Goal: Task Accomplishment & Management: Use online tool/utility

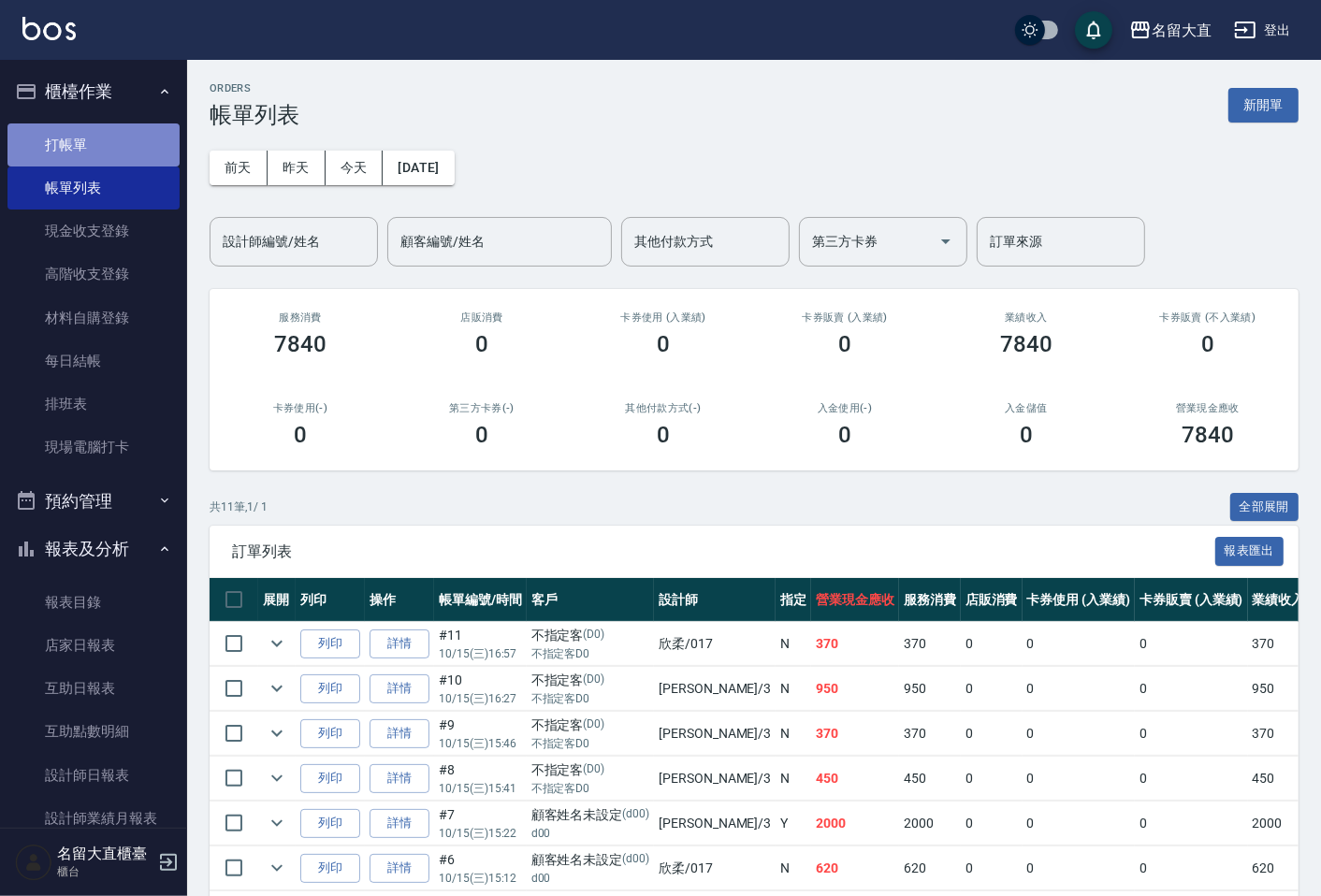
click at [162, 145] on link "打帳單" at bounding box center [93, 145] width 173 height 43
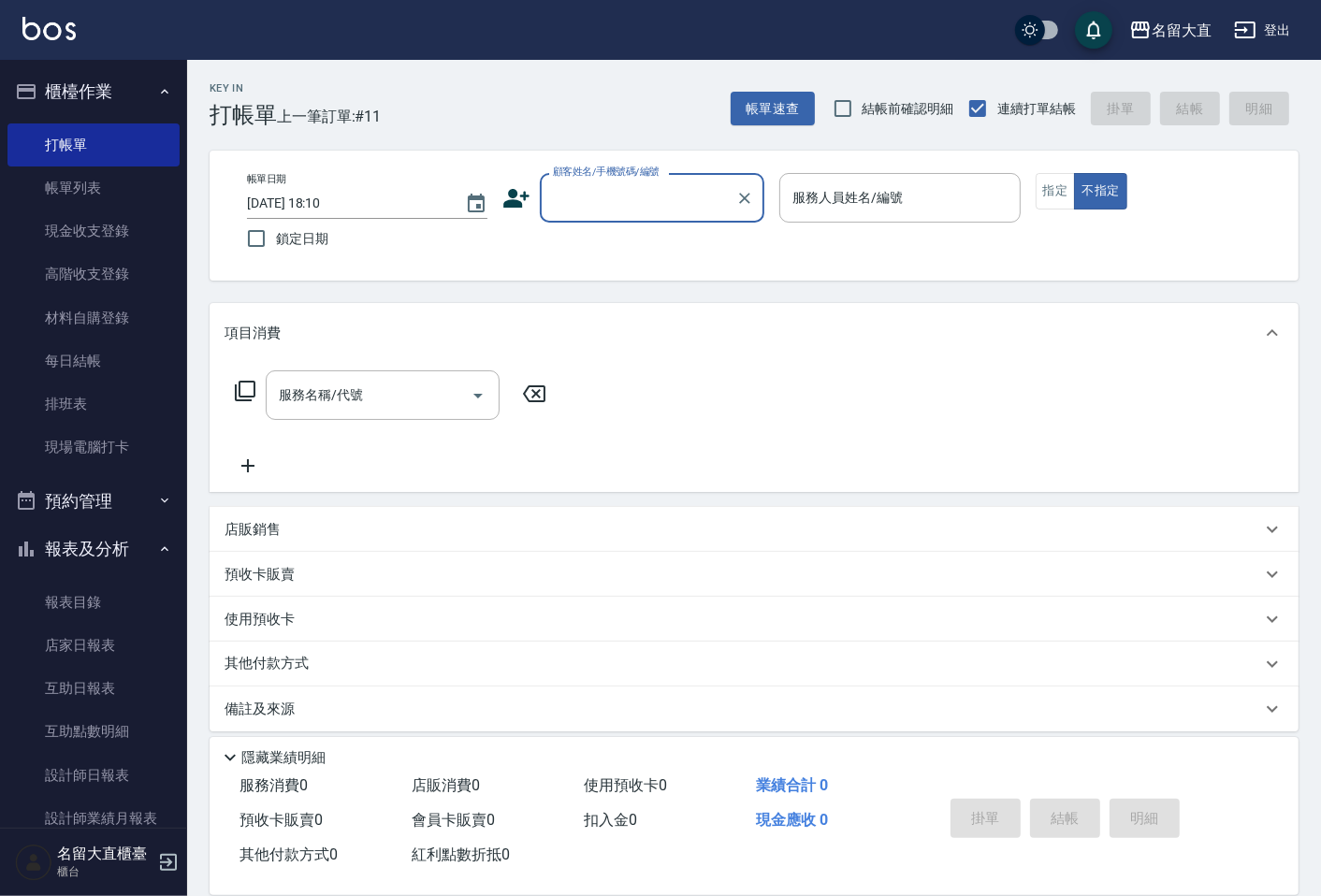
click at [665, 202] on input "顧客姓名/手機號碼/編號" at bounding box center [638, 197] width 179 height 32
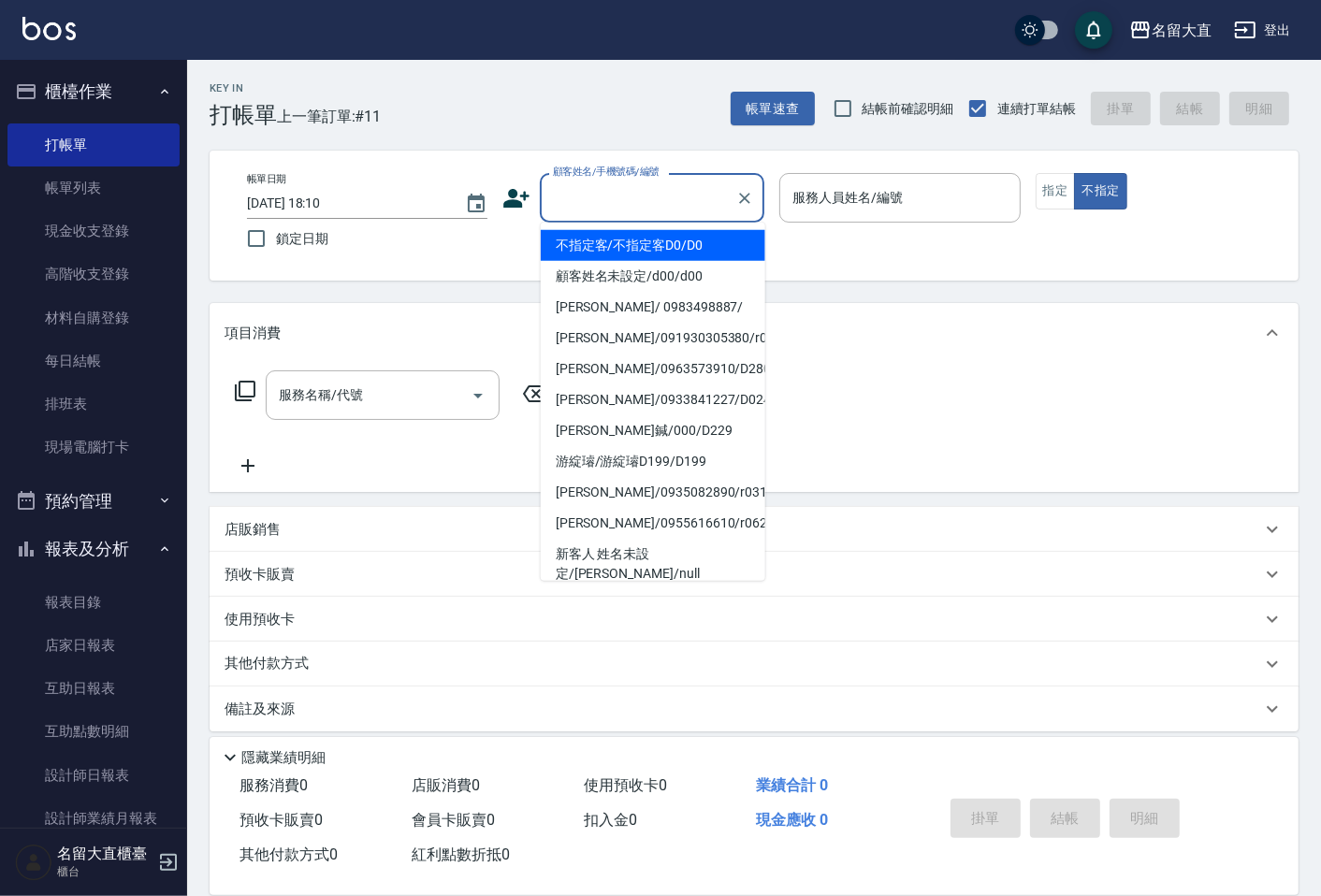
click at [648, 248] on li "不指定客/不指定客D0/D0" at bounding box center [653, 245] width 225 height 31
type input "不指定客/不指定客D0/D0"
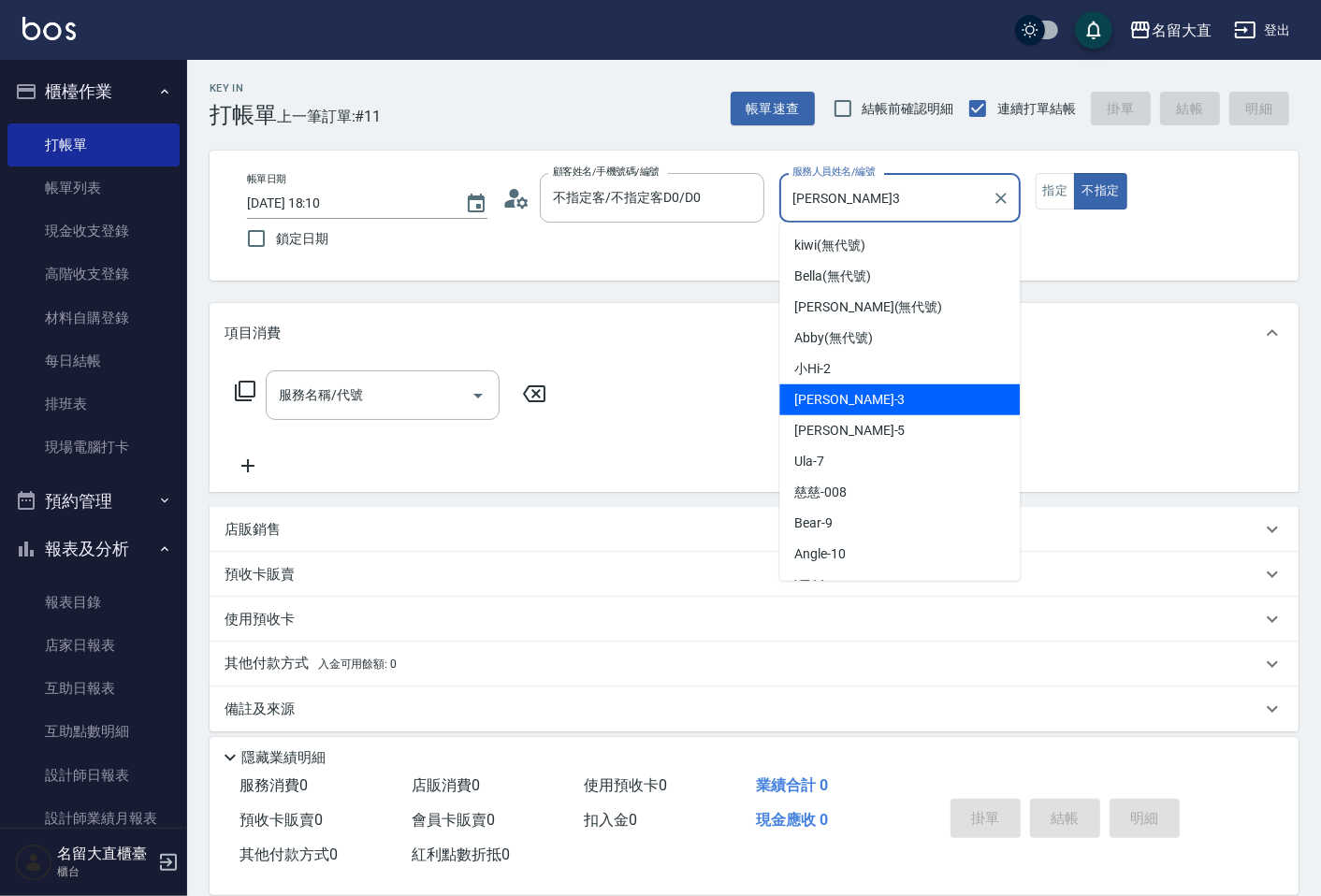
click at [788, 207] on input "[PERSON_NAME]3" at bounding box center [884, 197] width 195 height 32
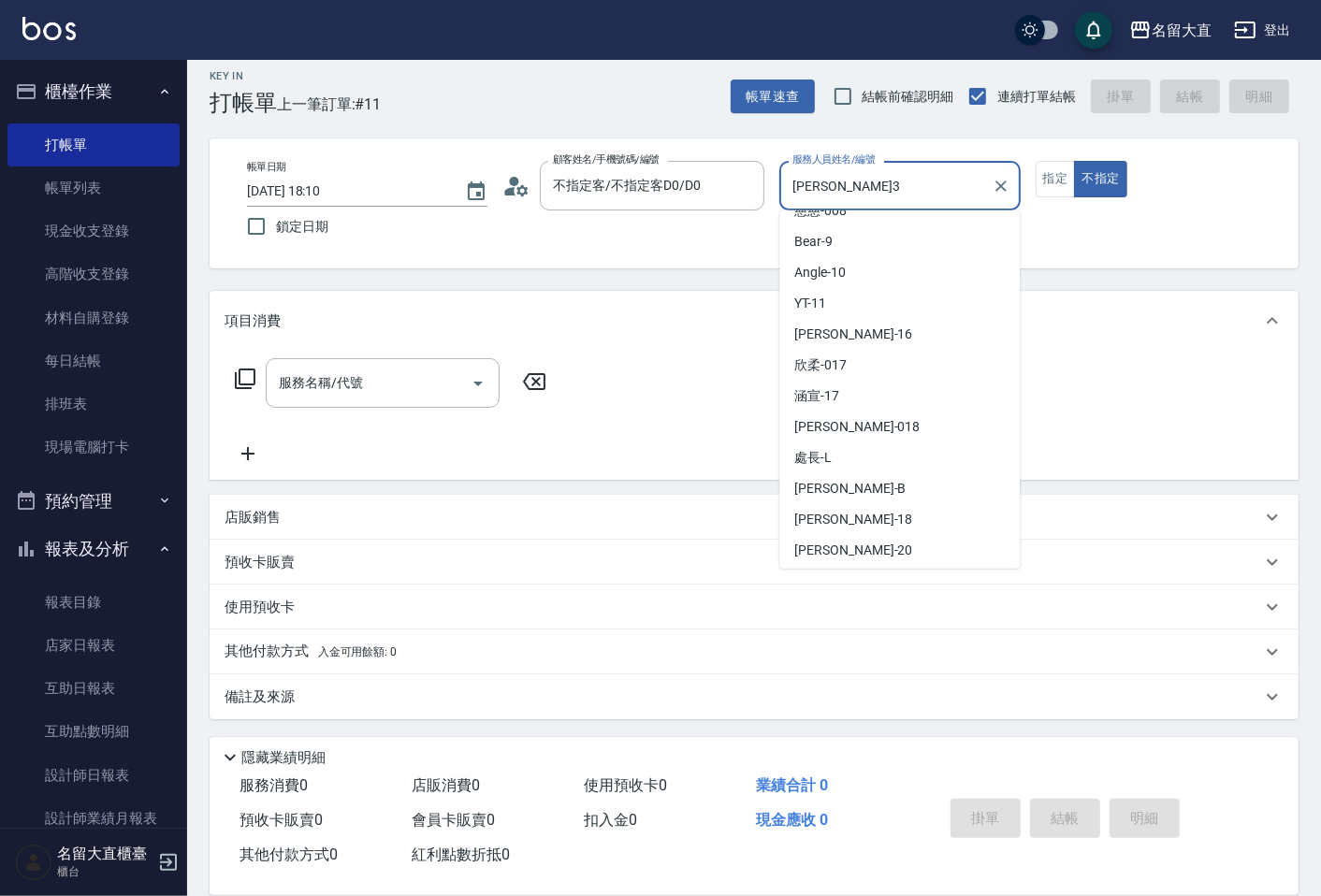
scroll to position [274, 0]
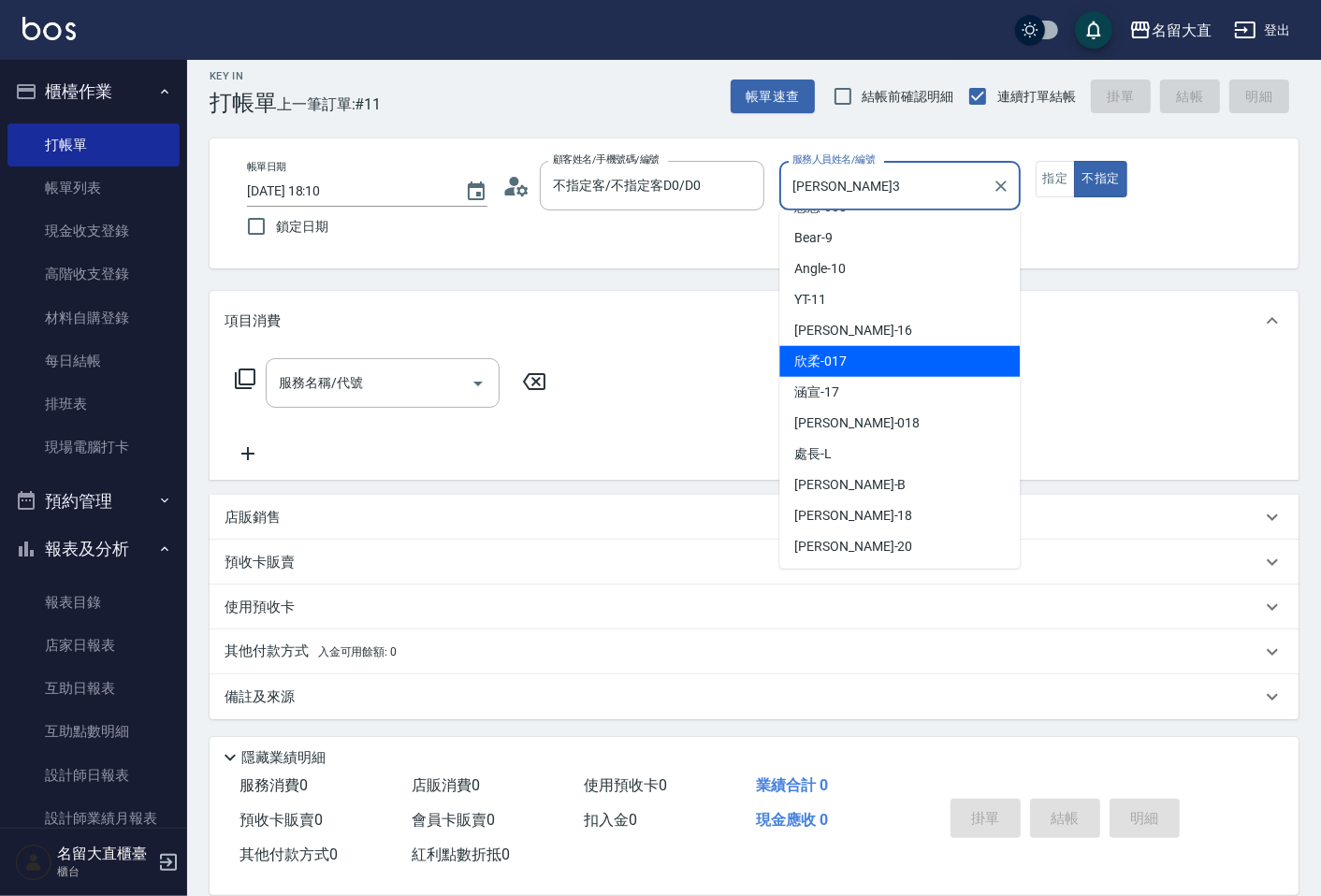
click at [837, 375] on div "欣柔 -017" at bounding box center [899, 361] width 240 height 31
type input "欣柔-017"
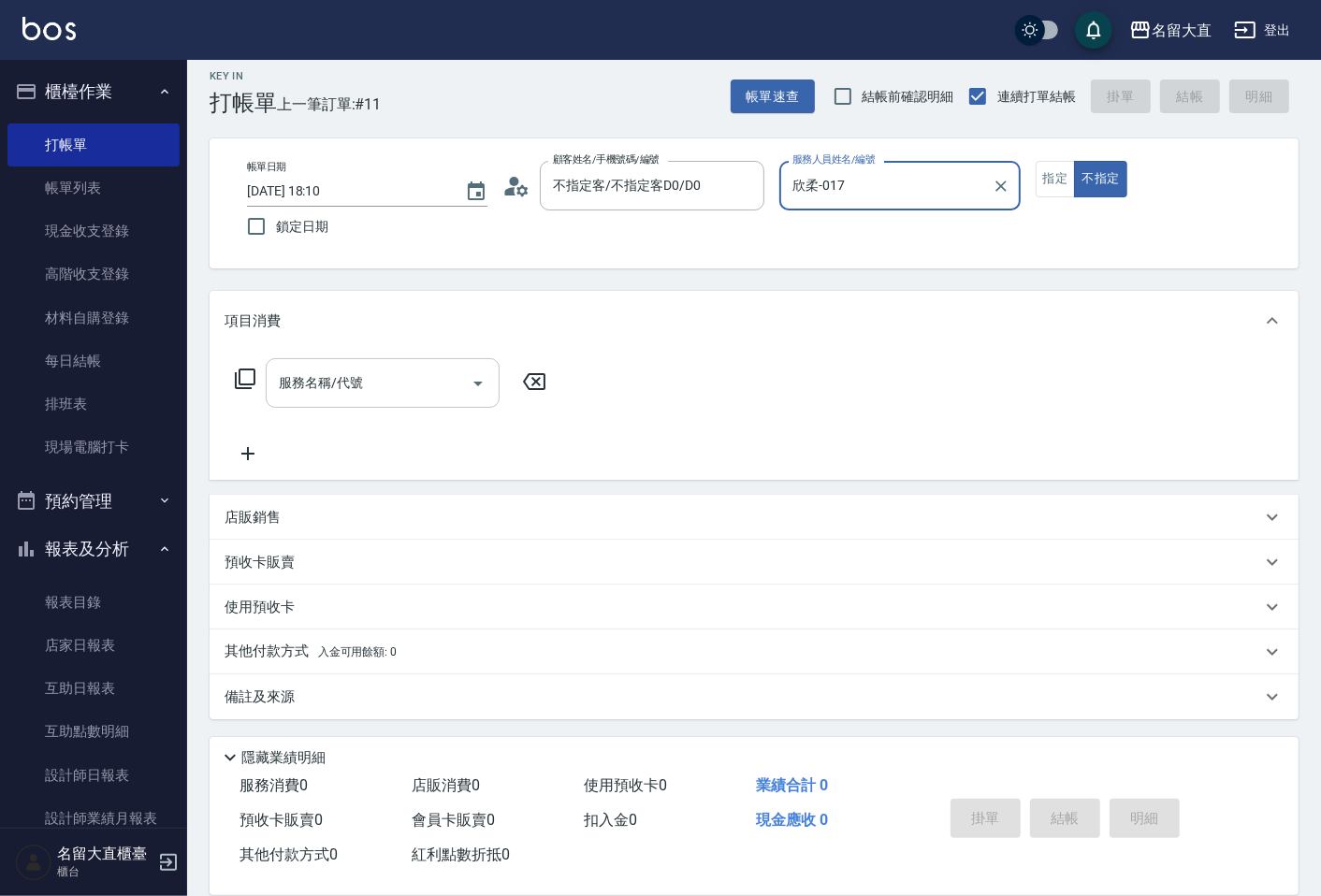
click at [390, 361] on div "服務名稱/代號" at bounding box center [382, 383] width 234 height 50
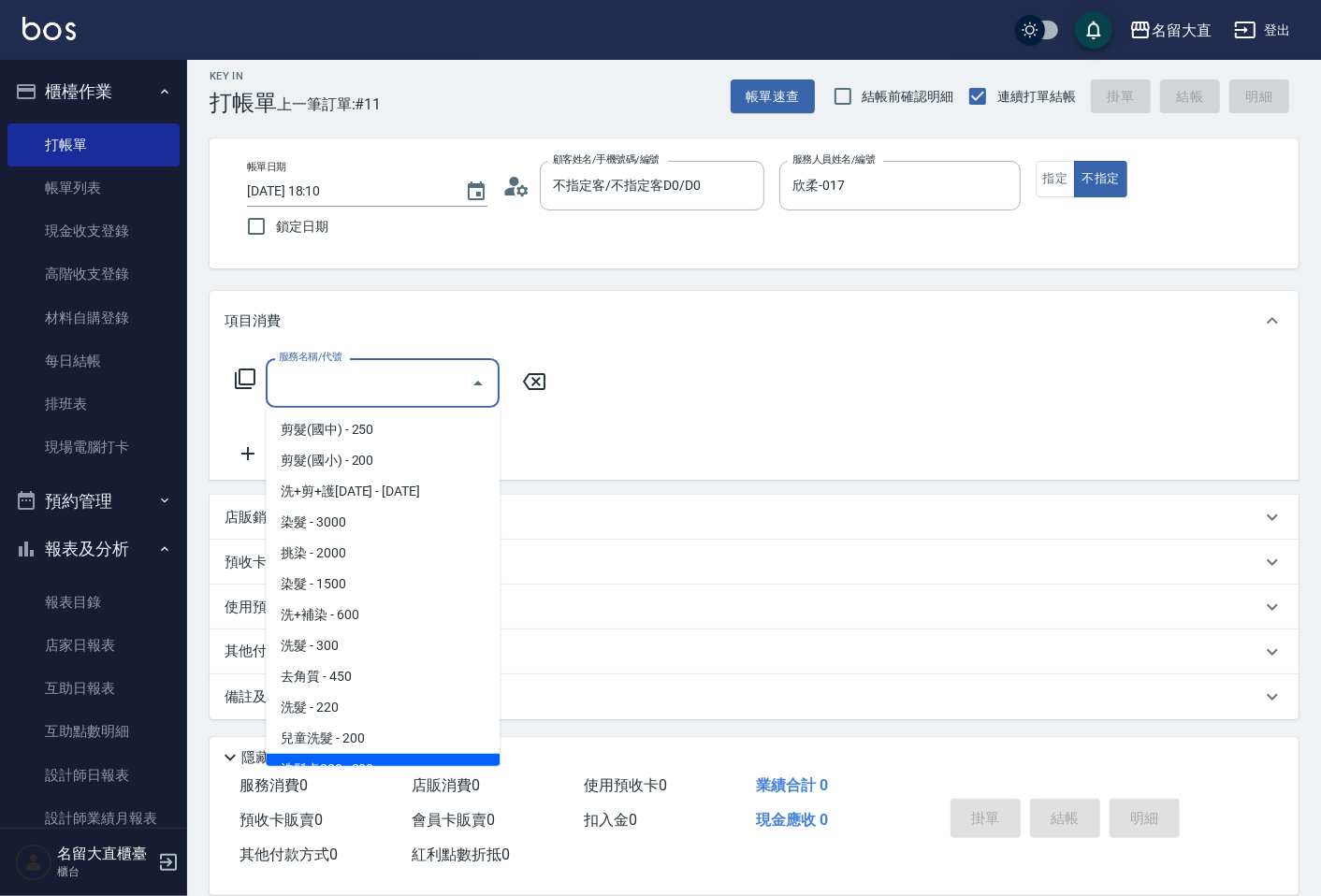
scroll to position [0, 0]
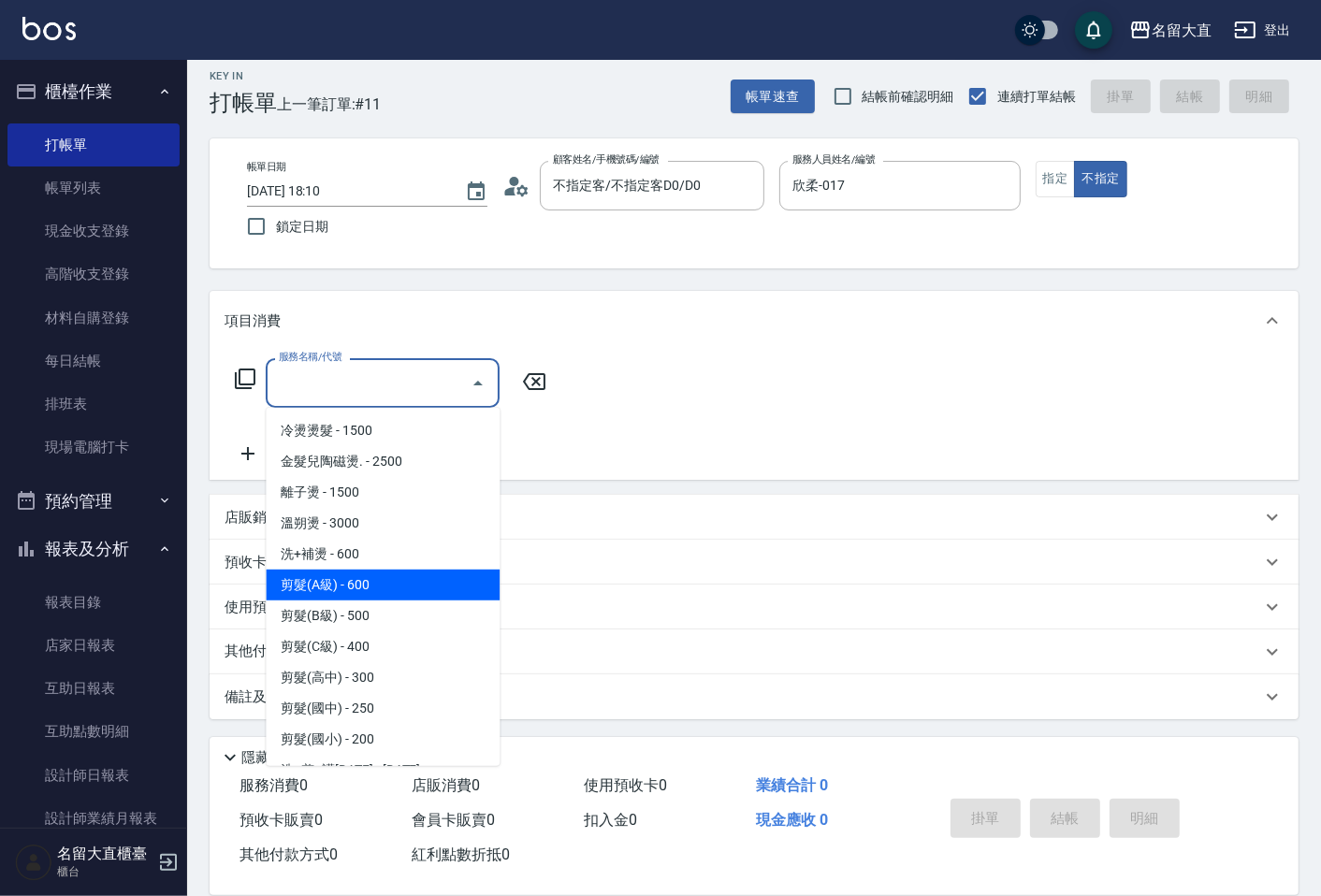
click at [327, 584] on span "剪髮(A級) - 600" at bounding box center [382, 585] width 234 height 31
type input "剪髮(A級)(301)"
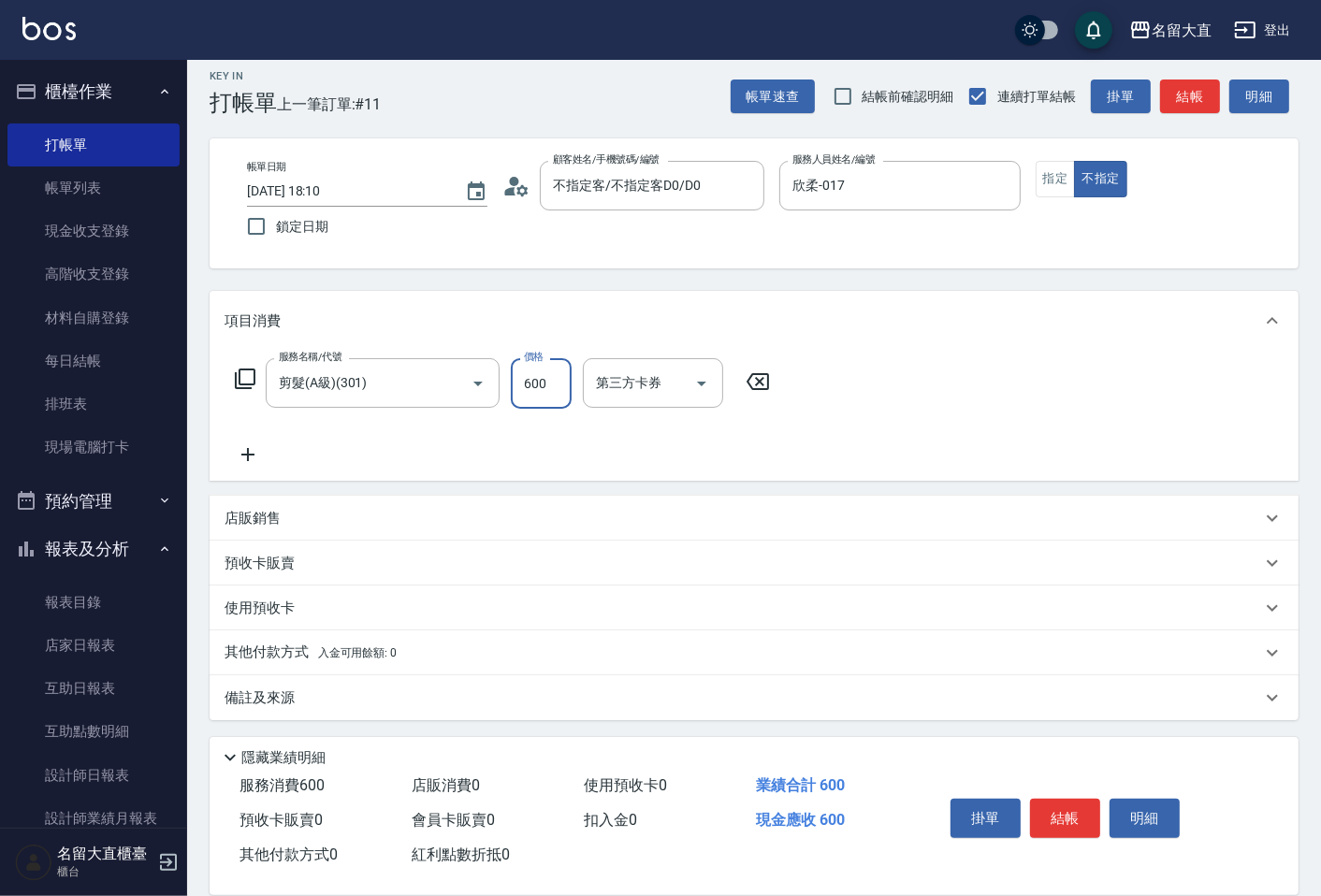
click at [527, 397] on input "600" at bounding box center [541, 383] width 61 height 51
type input "200"
click at [1032, 800] on button "結帳" at bounding box center [1065, 818] width 71 height 39
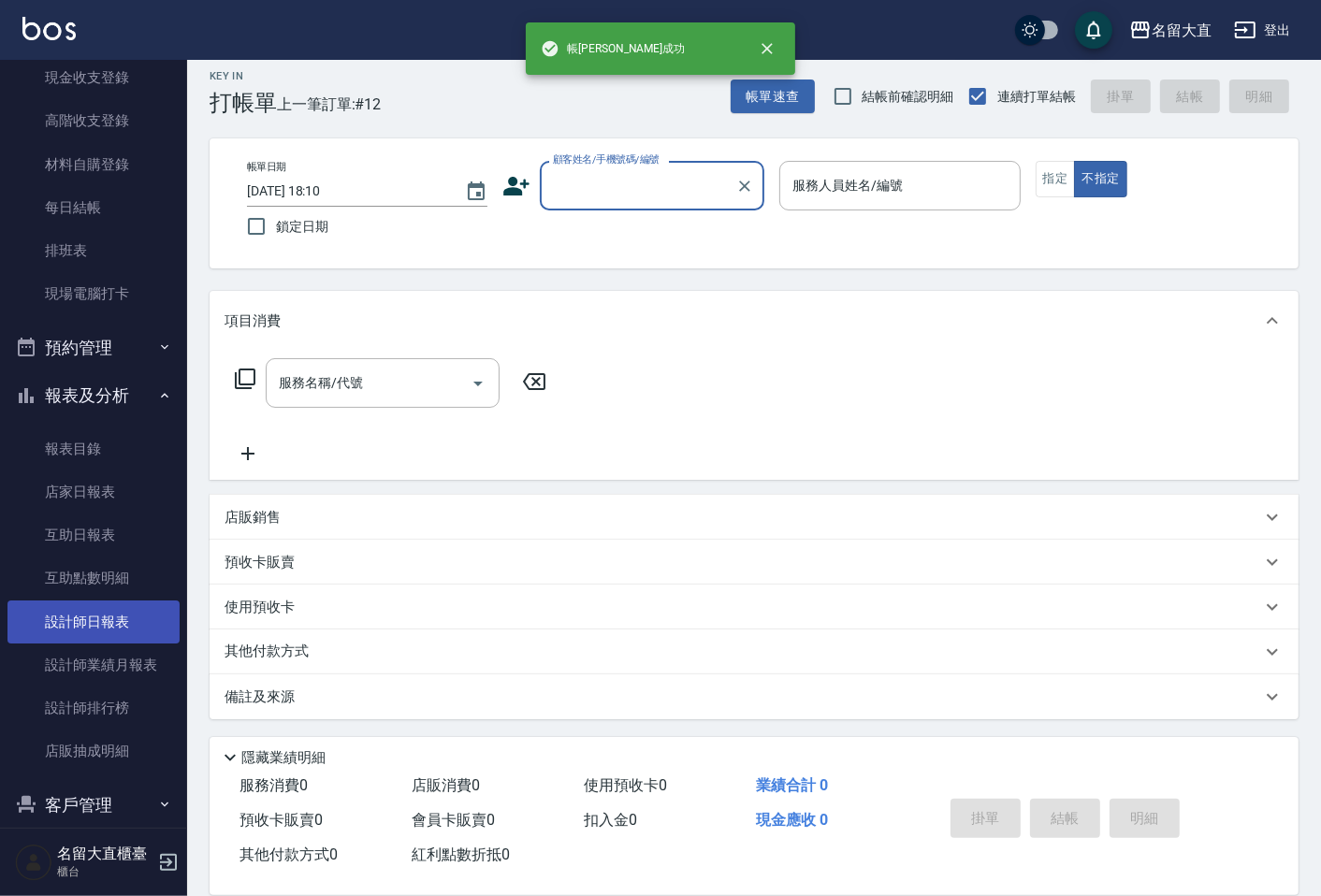
scroll to position [208, 0]
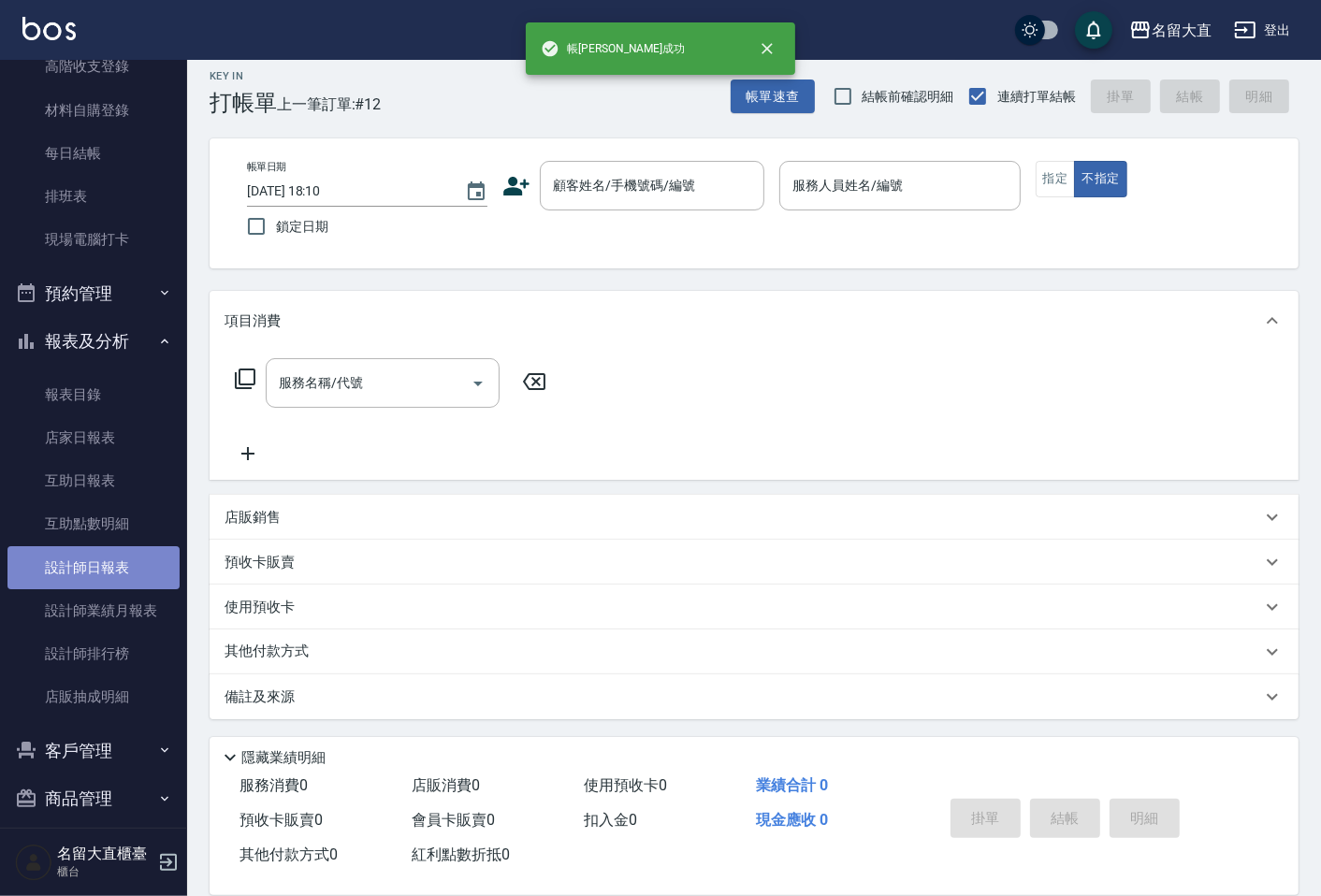
click at [107, 554] on link "設計師日報表" at bounding box center [93, 567] width 173 height 43
